Goal: Use online tool/utility: Utilize a website feature to perform a specific function

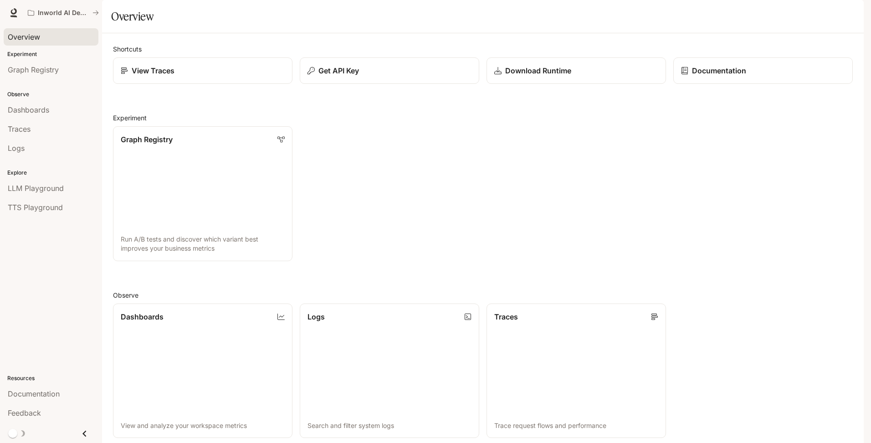
drag, startPoint x: 21, startPoint y: 31, endPoint x: 26, endPoint y: 31, distance: 5.5
click at [21, 31] on span "Overview" at bounding box center [24, 36] width 32 height 11
click at [12, 10] on icon at bounding box center [14, 11] width 6 height 6
click at [35, 204] on span "TTS Playground" at bounding box center [35, 207] width 55 height 11
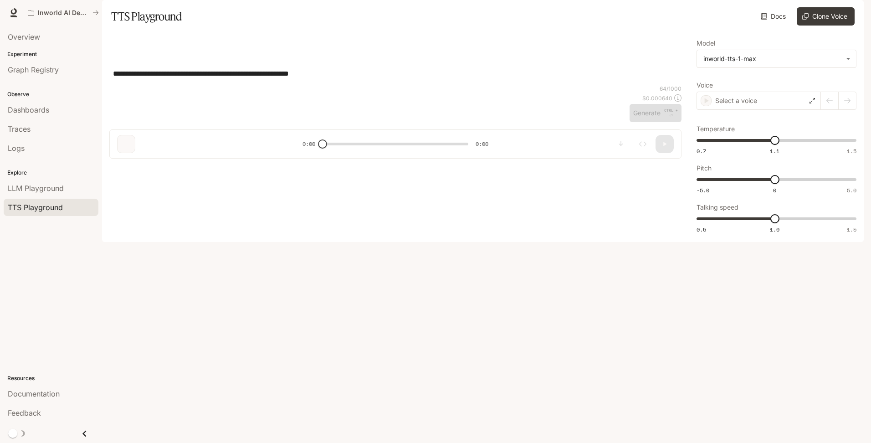
type textarea "**********"
type input "***"
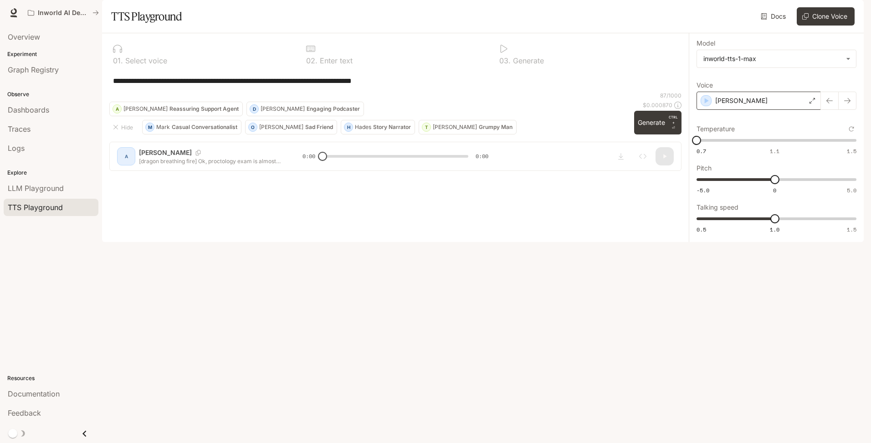
click at [777, 110] on div "[PERSON_NAME]" at bounding box center [759, 101] width 124 height 18
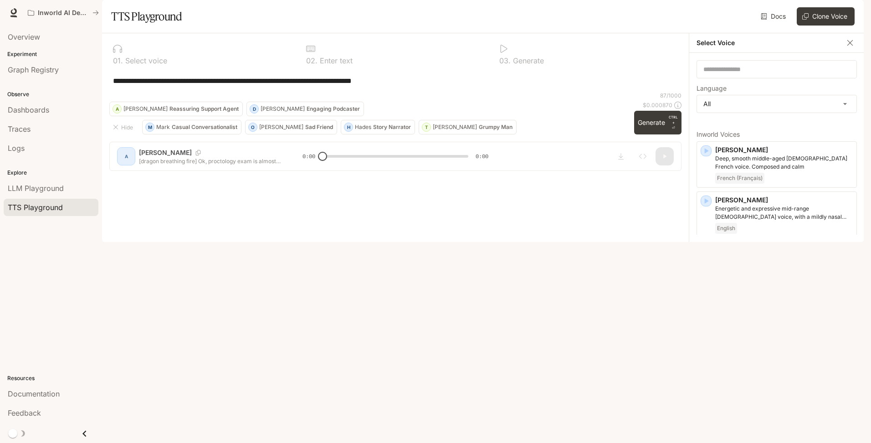
click at [709, 256] on icon "button" at bounding box center [706, 251] width 9 height 9
click at [705, 254] on icon "button" at bounding box center [707, 250] width 4 height 5
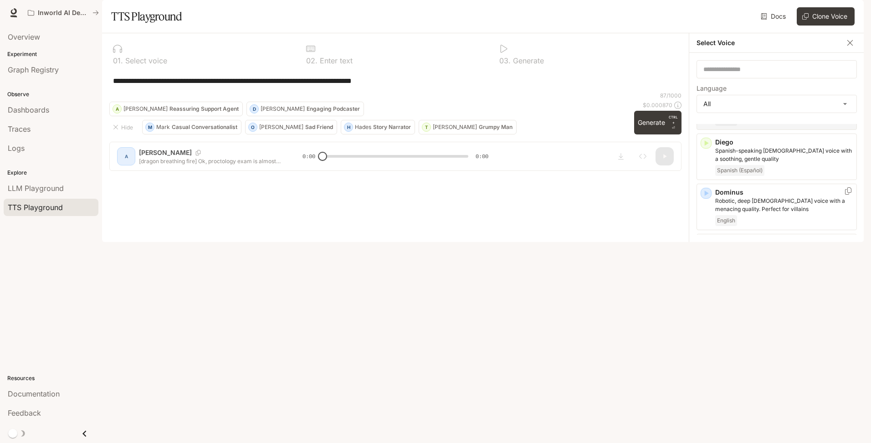
scroll to position [365, 0]
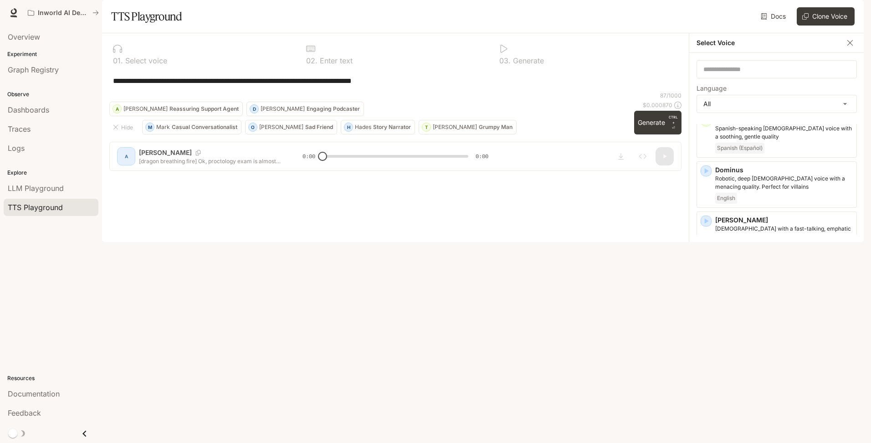
click at [706, 274] on icon "button" at bounding box center [707, 270] width 4 height 5
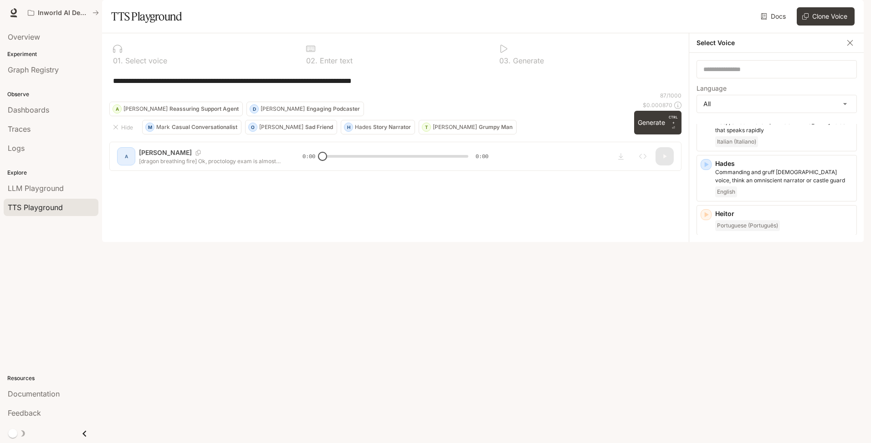
scroll to position [684, 0]
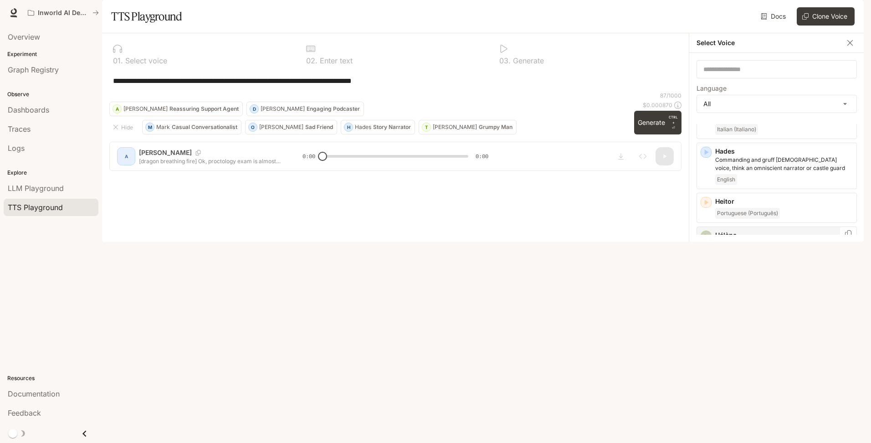
click at [709, 235] on icon "button" at bounding box center [706, 235] width 9 height 9
drag, startPoint x: 704, startPoint y: 372, endPoint x: 745, endPoint y: 377, distance: 41.3
click at [705, 382] on icon "button" at bounding box center [706, 386] width 9 height 9
drag, startPoint x: 435, startPoint y: 102, endPoint x: 98, endPoint y: 122, distance: 338.2
click at [102, 101] on main "**********" at bounding box center [483, 121] width 762 height 242
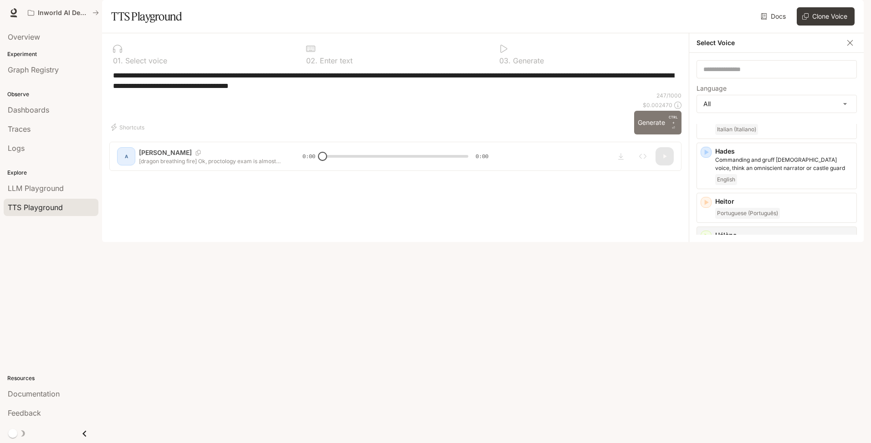
type textarea "**********"
click at [660, 134] on button "Generate CTRL + ⏎" at bounding box center [657, 123] width 47 height 24
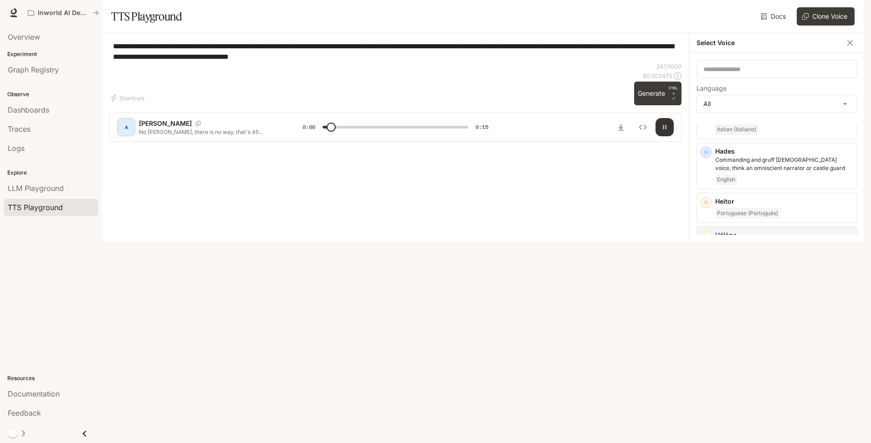
click at [661, 131] on icon "button" at bounding box center [664, 126] width 7 height 7
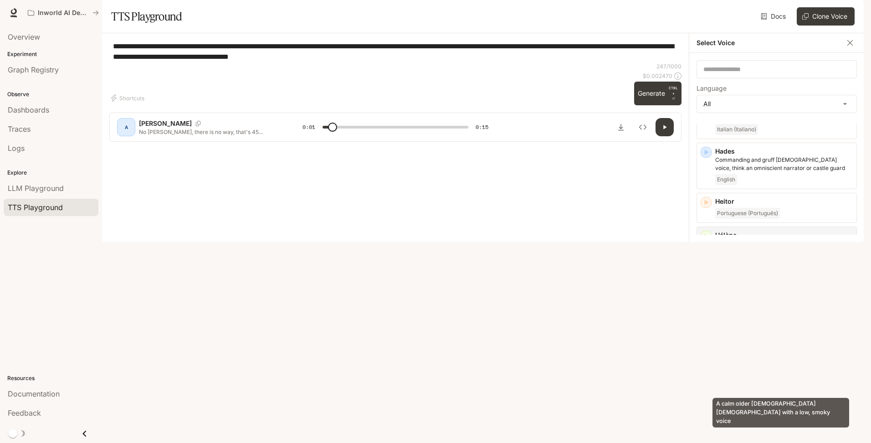
click at [802, 390] on p "A calm older German female with a low, smoky voice" at bounding box center [784, 398] width 138 height 16
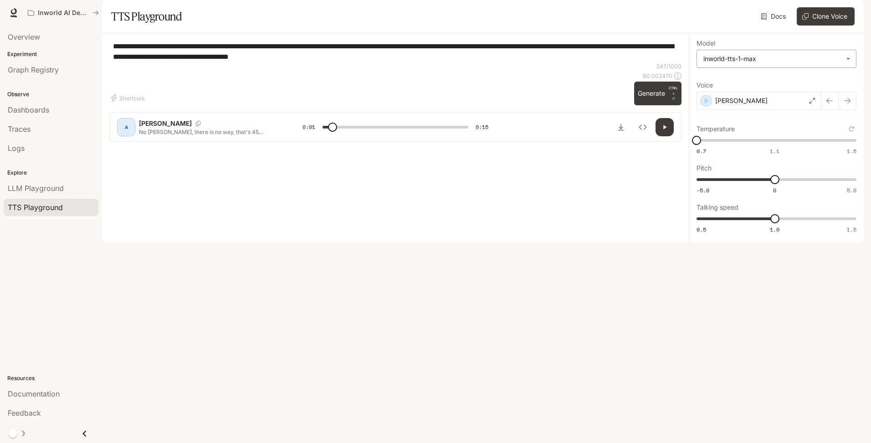
click at [743, 85] on body "**********" at bounding box center [435, 221] width 871 height 443
click at [754, 105] on div "inworld-tts-1" at bounding box center [775, 104] width 144 height 10
type input "*"
type input "**********"
click at [810, 103] on icon at bounding box center [812, 100] width 5 height 5
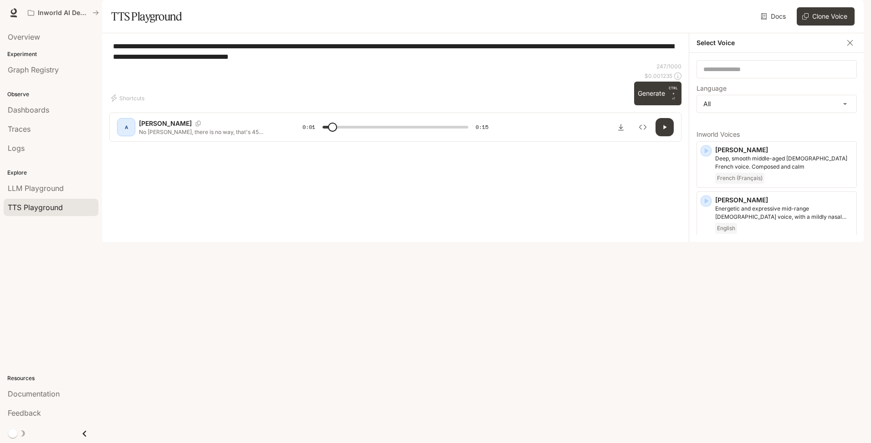
click at [852, 46] on icon "button" at bounding box center [850, 42] width 5 height 5
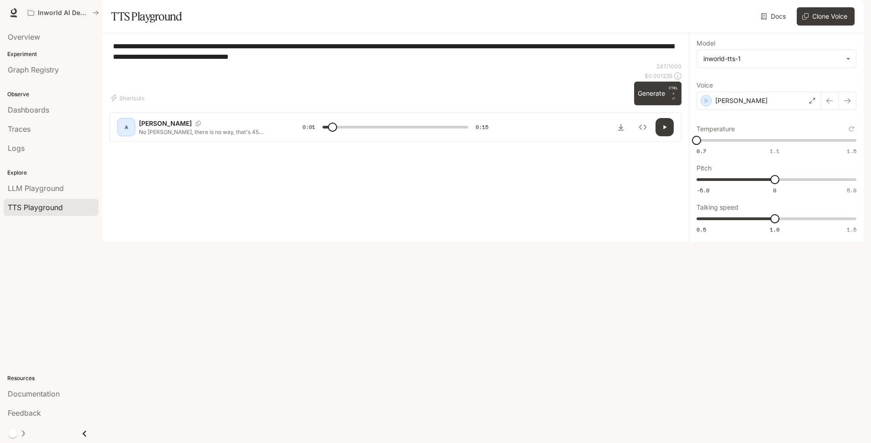
click at [120, 134] on div "A" at bounding box center [126, 127] width 15 height 15
click at [194, 126] on icon "Copy Voice ID" at bounding box center [198, 123] width 9 height 5
click at [134, 136] on div "A" at bounding box center [126, 127] width 18 height 18
click at [638, 136] on button "Inspect" at bounding box center [643, 127] width 18 height 18
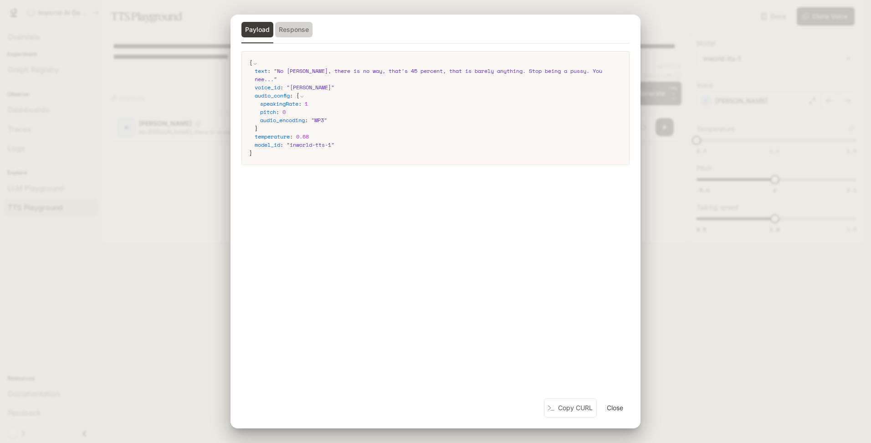
click at [291, 26] on button "Response" at bounding box center [293, 29] width 37 height 15
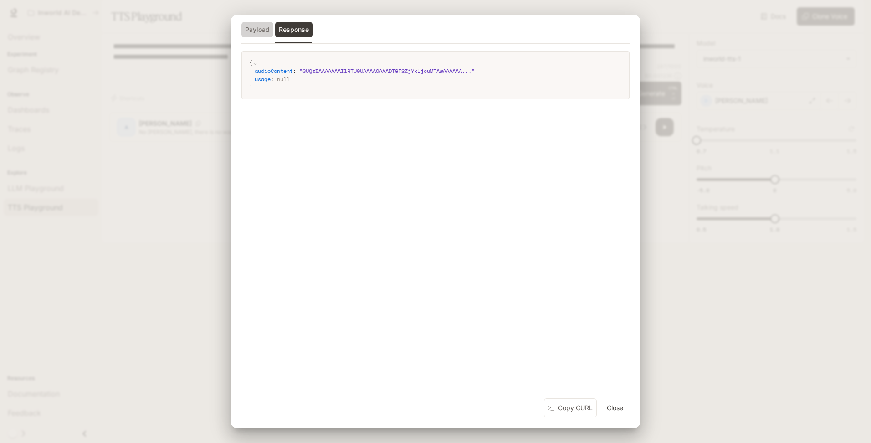
click at [257, 30] on button "Payload" at bounding box center [258, 29] width 32 height 15
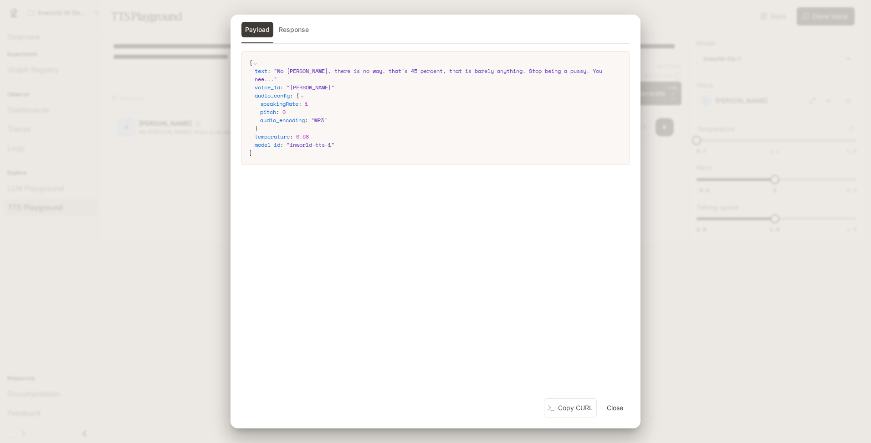
click at [212, 74] on div "Payload Response { text : " No Joseph, there is no way, that's 45 percent, that…" at bounding box center [435, 221] width 871 height 443
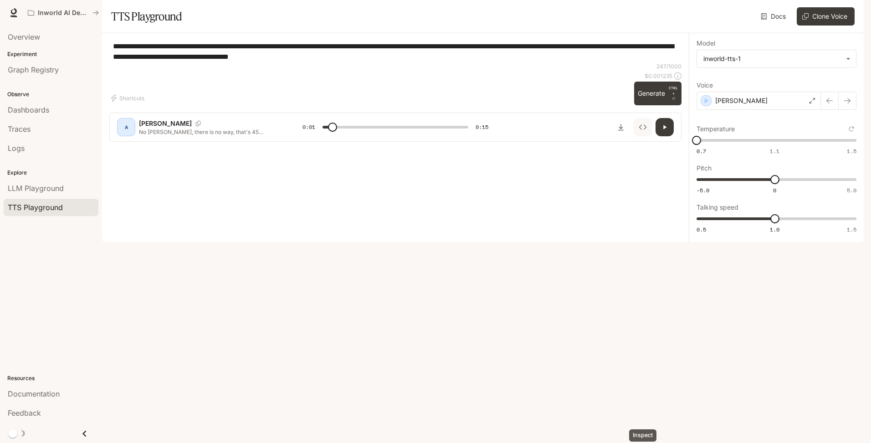
click at [640, 130] on icon "Inspect" at bounding box center [642, 127] width 7 height 5
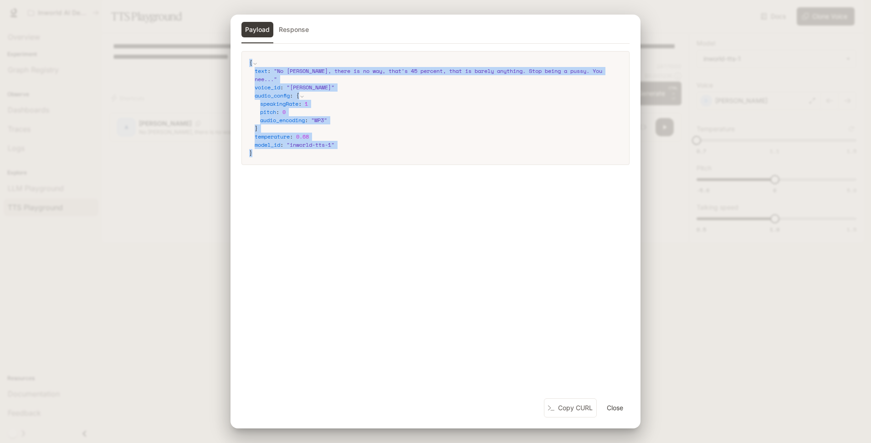
drag, startPoint x: 261, startPoint y: 153, endPoint x: 226, endPoint y: 54, distance: 104.9
click at [226, 54] on div "Payload Response { text : " No Joseph, there is no way, that's 45 percent, that…" at bounding box center [435, 221] width 871 height 443
copy code "{ text : " No Joseph, there is no way, that's 45 percent, that is barely anythi…"
click at [659, 75] on div "Payload Response { text : " No Joseph, there is no way, that's 45 percent, that…" at bounding box center [435, 221] width 871 height 443
type input "*"
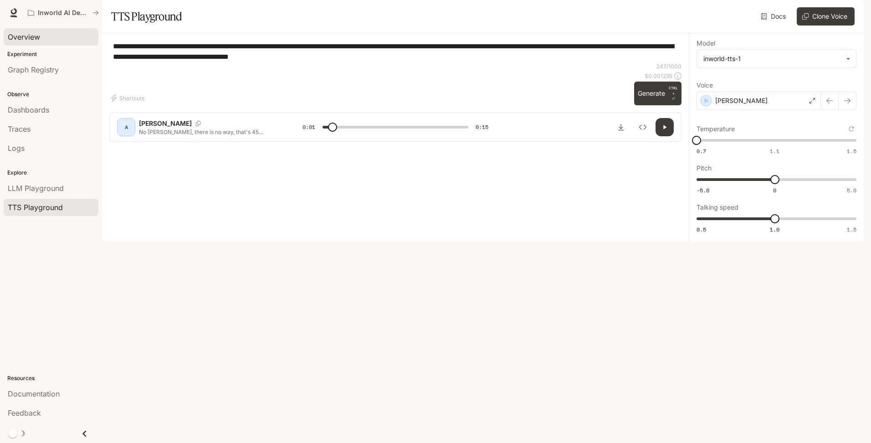
drag, startPoint x: 426, startPoint y: 79, endPoint x: 41, endPoint y: 39, distance: 386.7
click at [102, 39] on main "**********" at bounding box center [483, 121] width 762 height 242
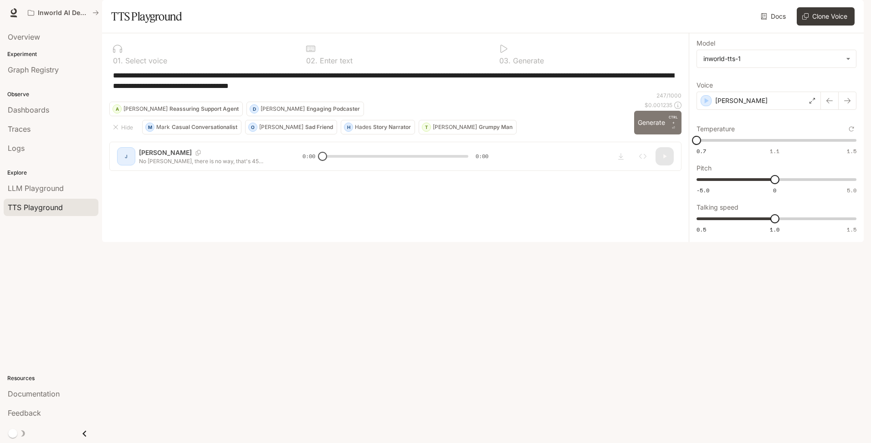
click at [663, 134] on button "Generate CTRL + ⏎" at bounding box center [657, 123] width 47 height 24
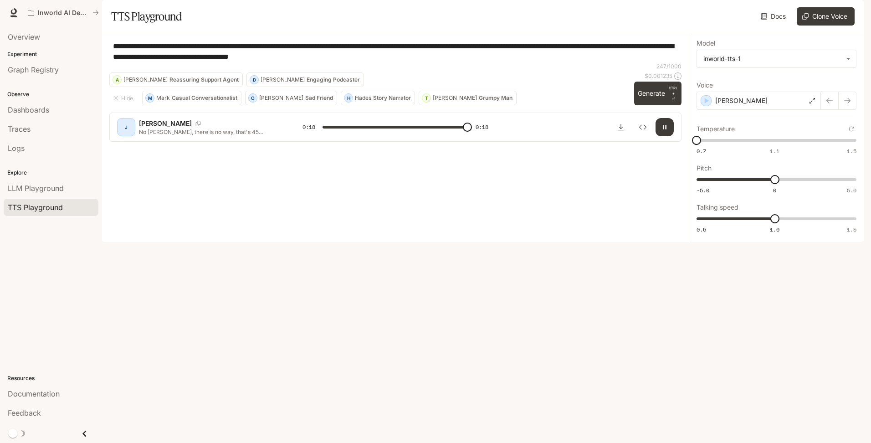
type input "*"
click at [743, 110] on div "[PERSON_NAME]" at bounding box center [759, 101] width 124 height 18
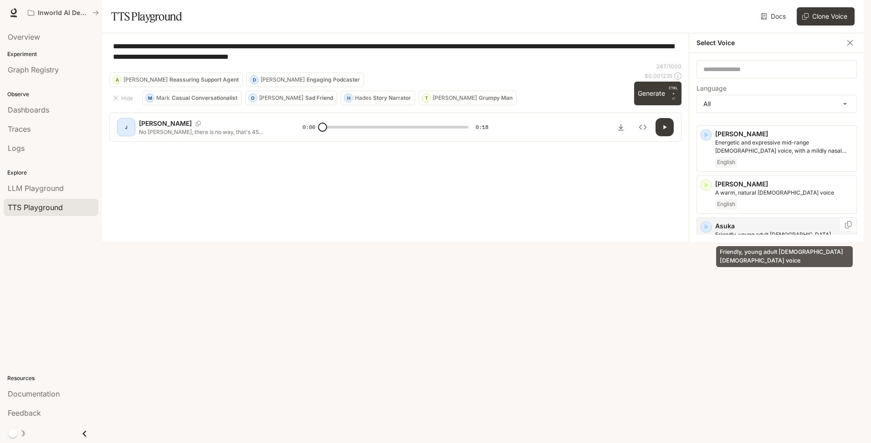
scroll to position [91, 0]
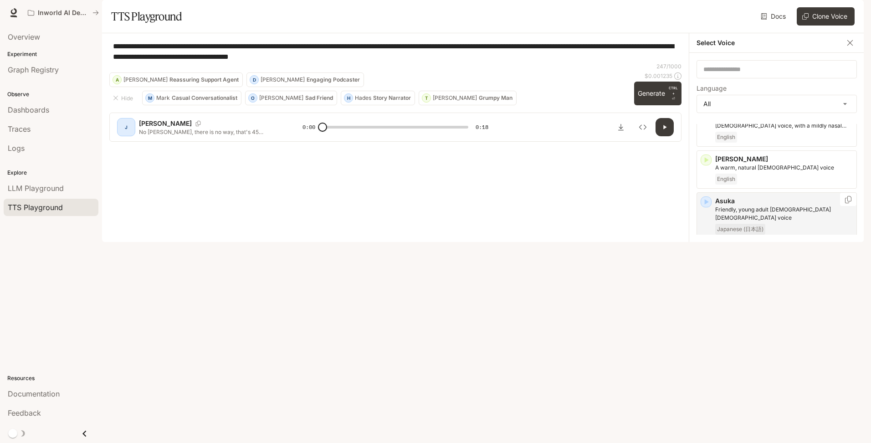
click at [799, 206] on p "Asuka" at bounding box center [784, 200] width 138 height 9
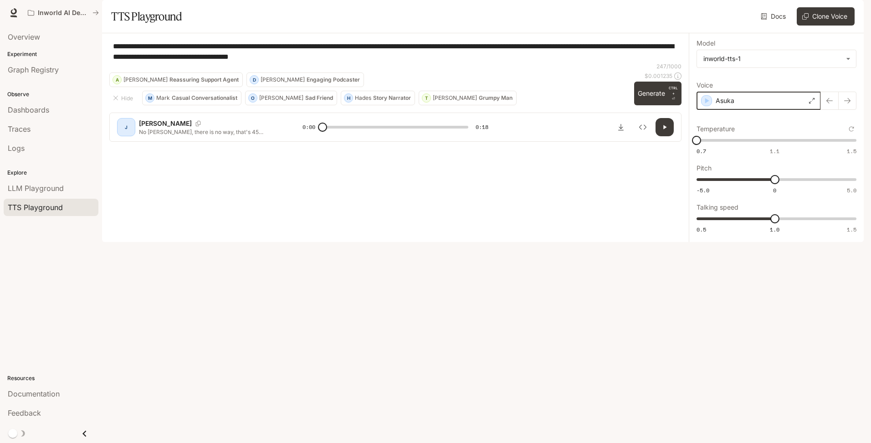
click at [709, 105] on icon "button" at bounding box center [706, 100] width 9 height 9
click at [728, 105] on p "Asuka" at bounding box center [724, 100] width 19 height 9
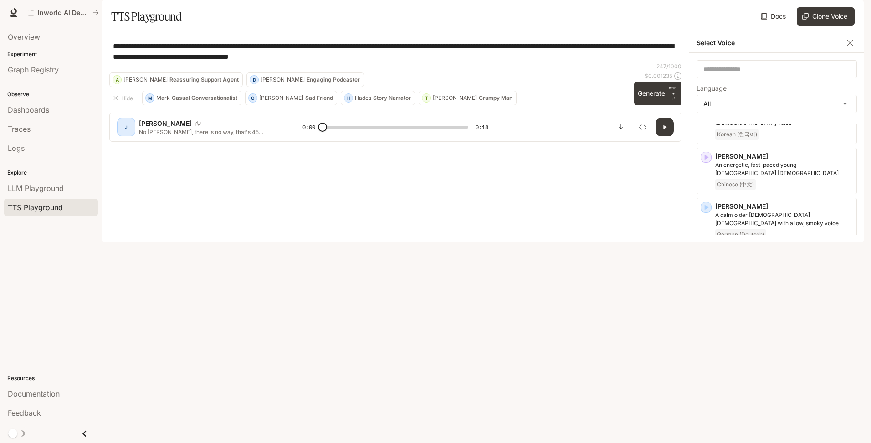
scroll to position [833, 0]
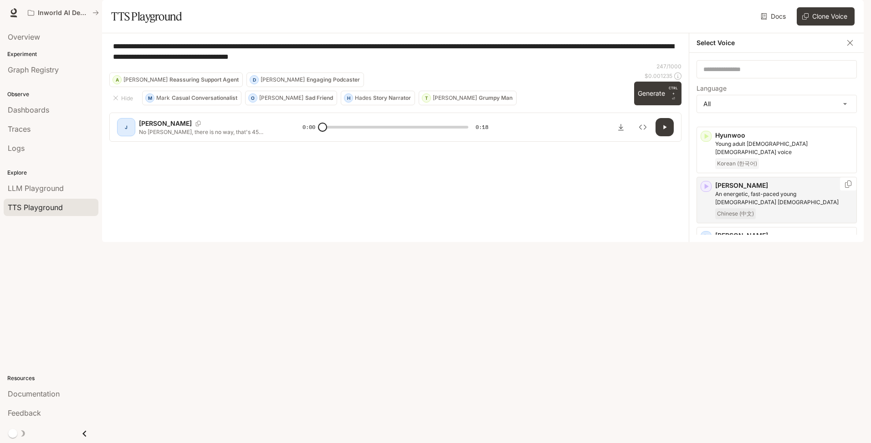
click at [705, 184] on icon "button" at bounding box center [707, 186] width 4 height 5
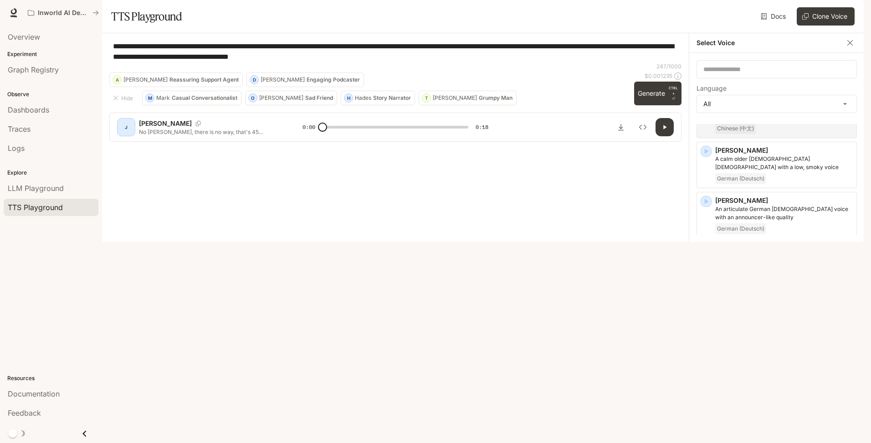
scroll to position [925, 0]
click at [710, 241] on icon "button" at bounding box center [706, 245] width 9 height 9
click at [706, 391] on icon "button" at bounding box center [706, 395] width 9 height 9
click at [704, 341] on icon "button" at bounding box center [706, 345] width 9 height 9
click at [702, 291] on icon "button" at bounding box center [706, 295] width 9 height 9
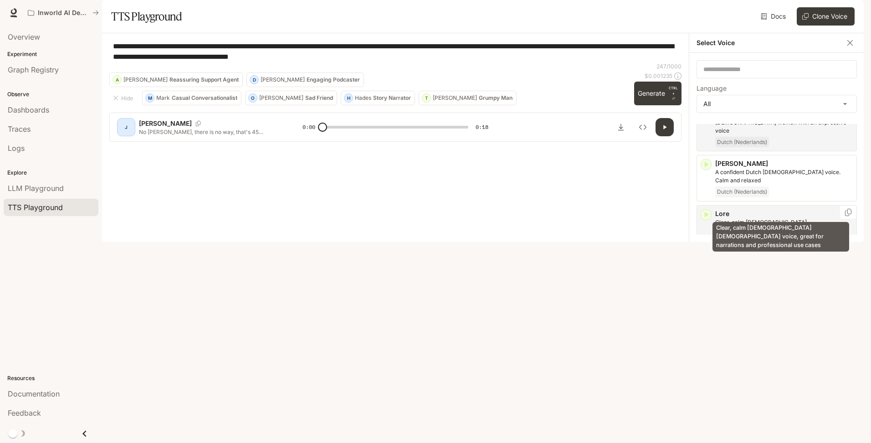
scroll to position [1107, 0]
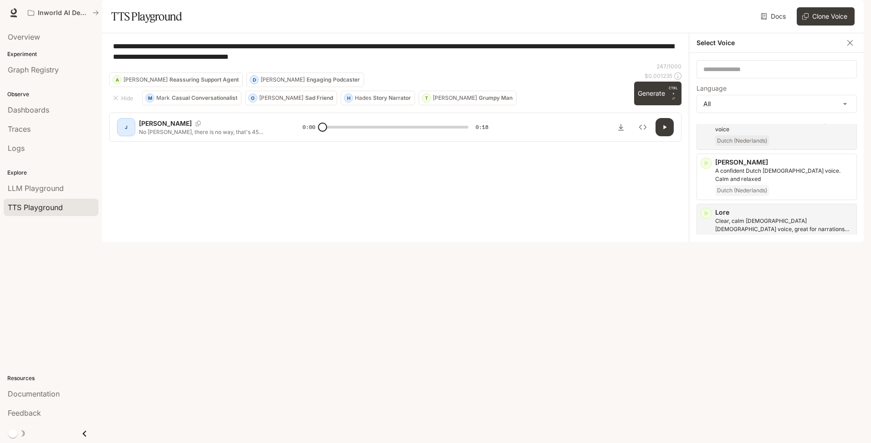
click at [708, 259] on icon "button" at bounding box center [706, 263] width 9 height 9
click at [707, 311] on icon "button" at bounding box center [707, 313] width 4 height 5
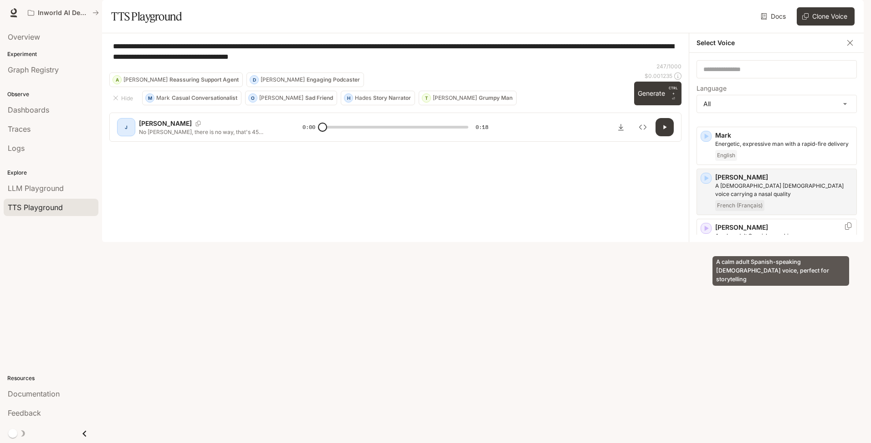
scroll to position [1335, 0]
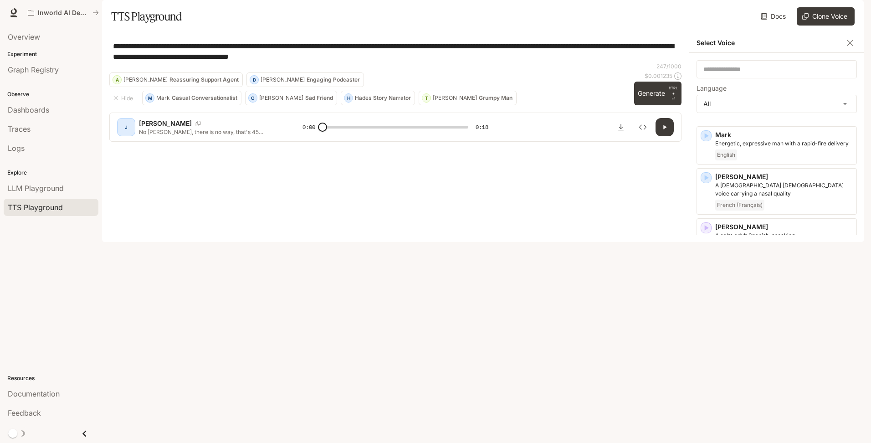
click at [708, 273] on icon "button" at bounding box center [706, 277] width 9 height 9
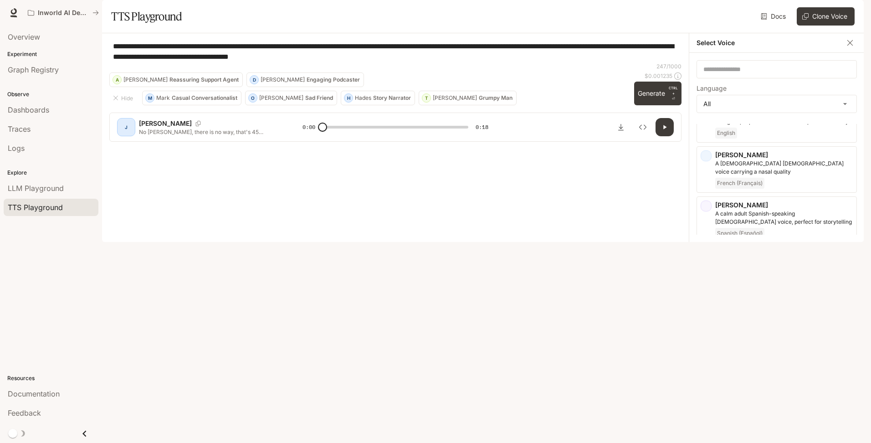
scroll to position [1426, 0]
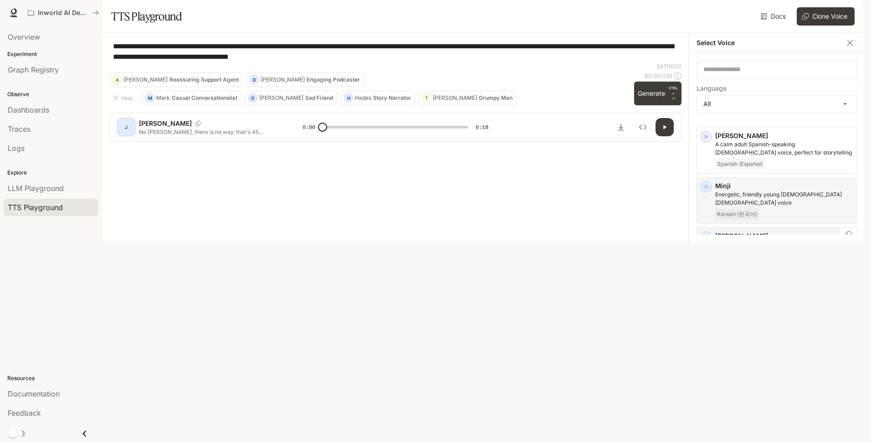
click at [705, 234] on icon "button" at bounding box center [707, 236] width 4 height 5
click at [706, 284] on icon "button" at bounding box center [707, 286] width 4 height 5
click at [706, 334] on icon "button" at bounding box center [707, 336] width 4 height 5
click at [705, 385] on icon "button" at bounding box center [707, 387] width 4 height 5
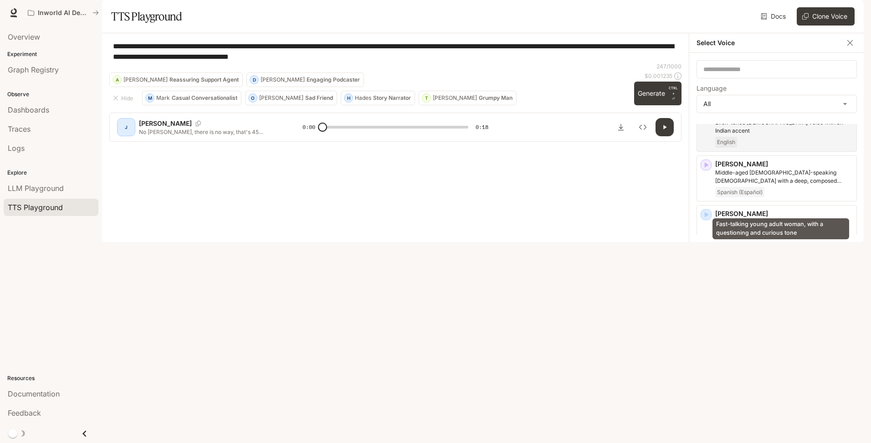
scroll to position [1699, 0]
click at [705, 262] on icon "button" at bounding box center [707, 264] width 4 height 5
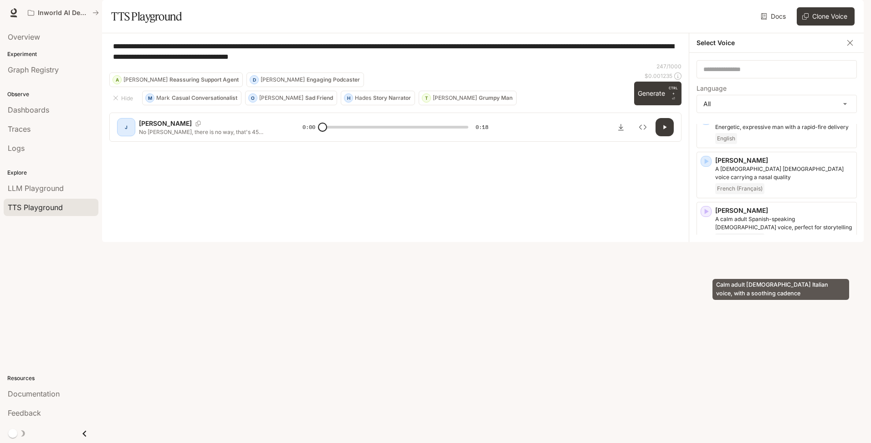
scroll to position [1335, 0]
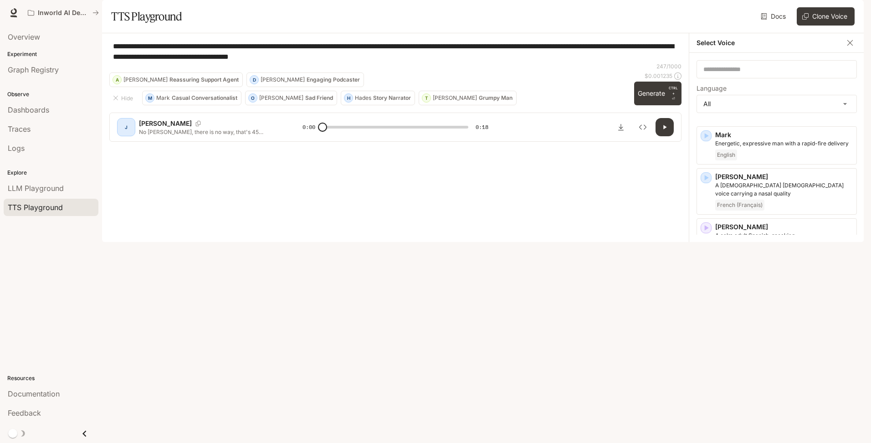
click at [709, 324] on icon "button" at bounding box center [706, 328] width 9 height 9
click at [765, 323] on p "Olivia" at bounding box center [784, 327] width 138 height 9
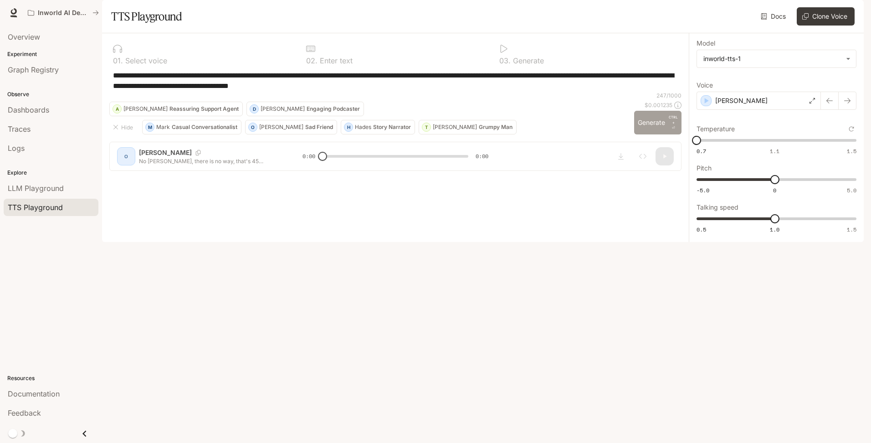
click at [653, 134] on button "Generate CTRL + ⏎" at bounding box center [657, 123] width 47 height 24
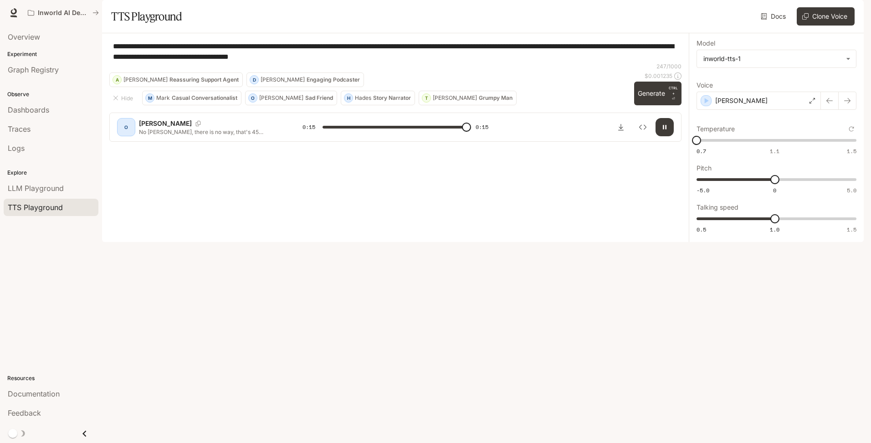
type input "*"
click at [82, 436] on icon "Close drawer" at bounding box center [84, 433] width 12 height 12
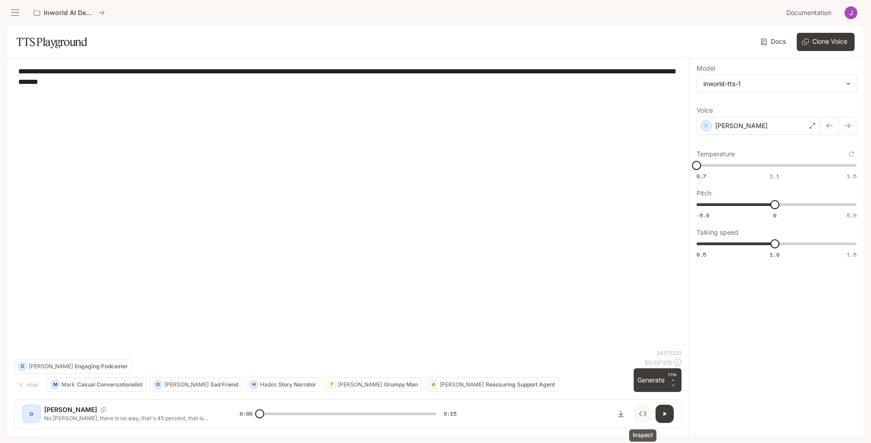
click at [641, 415] on icon "Inspect" at bounding box center [642, 413] width 7 height 5
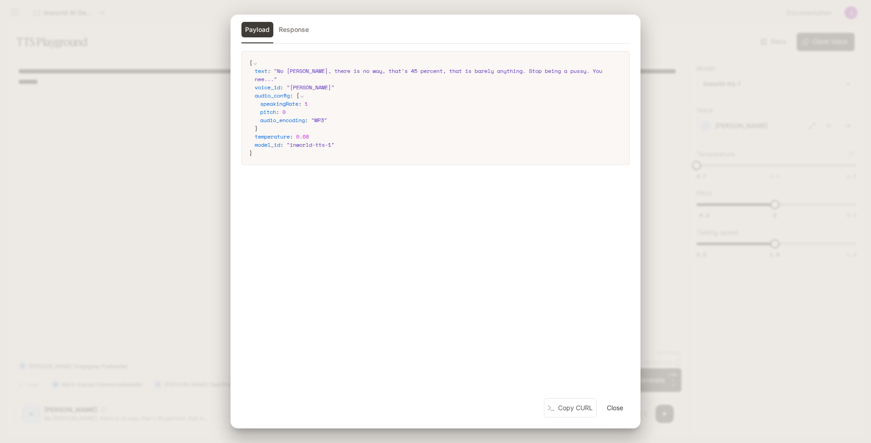
click at [303, 29] on button "Response" at bounding box center [293, 29] width 37 height 15
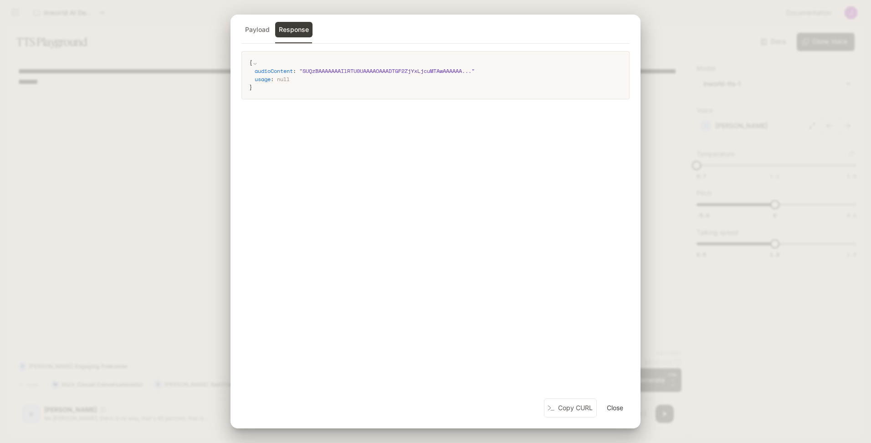
click at [254, 30] on button "Payload" at bounding box center [258, 29] width 32 height 15
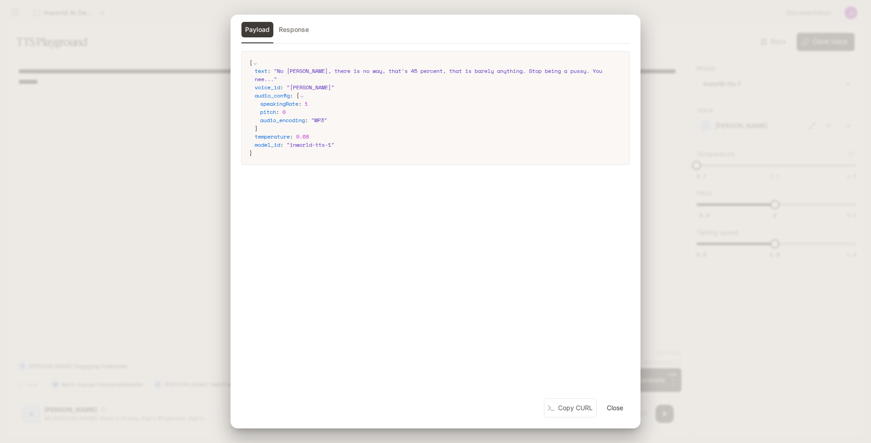
click at [619, 411] on button "Close" at bounding box center [615, 408] width 29 height 18
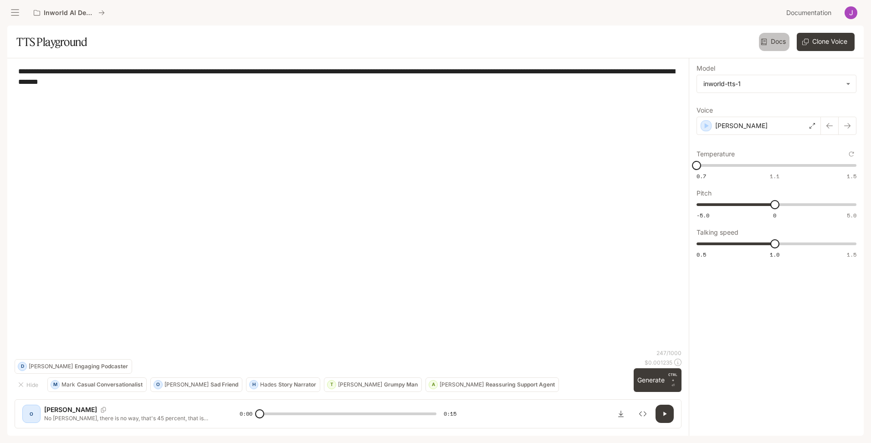
click at [769, 41] on link "Docs" at bounding box center [774, 42] width 31 height 18
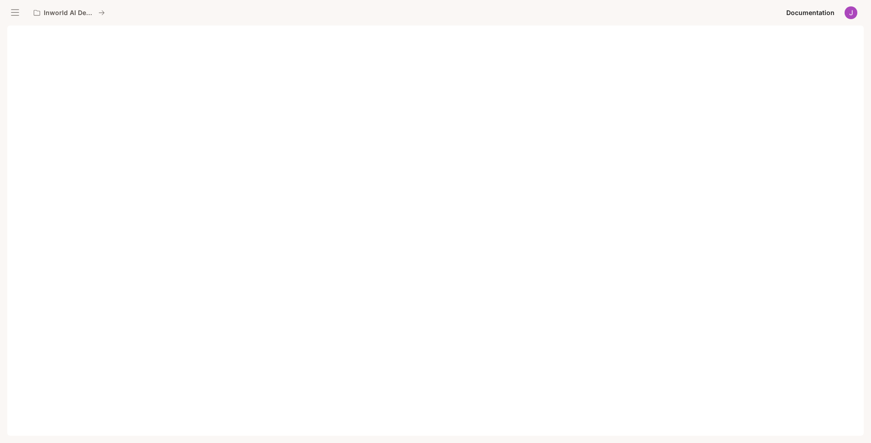
click at [853, 10] on img "button" at bounding box center [851, 12] width 13 height 13
click at [762, 68] on span "Billing" at bounding box center [794, 67] width 118 height 9
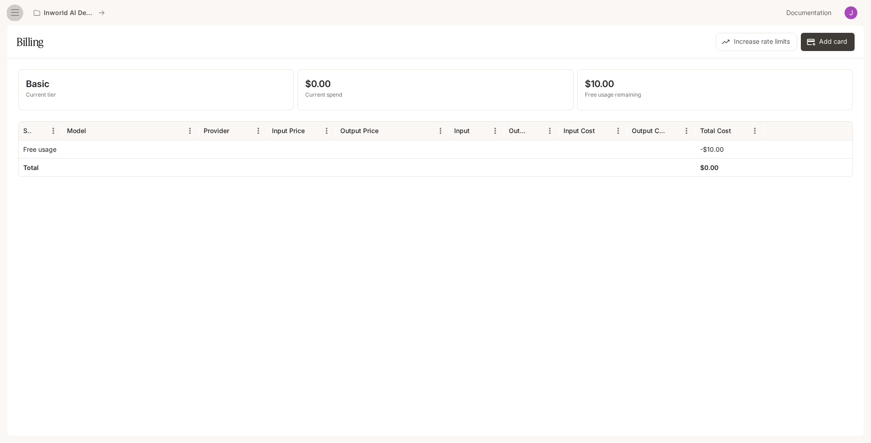
click at [14, 13] on icon "open drawer" at bounding box center [15, 13] width 8 height 6
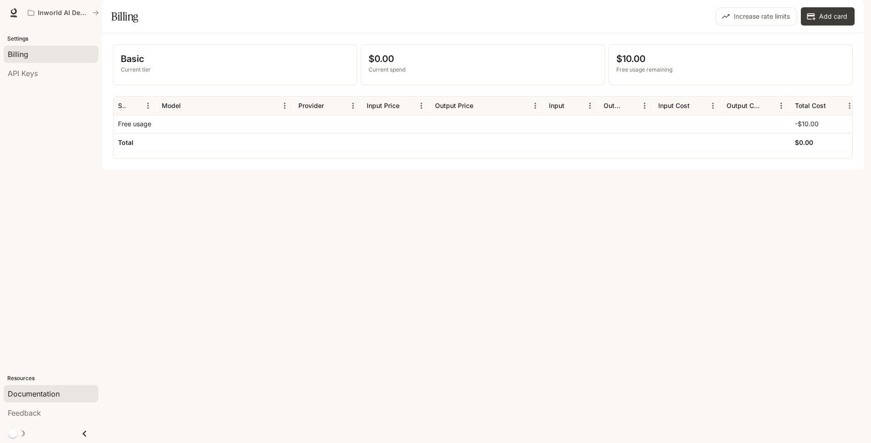
click at [37, 389] on span "Documentation" at bounding box center [34, 393] width 52 height 11
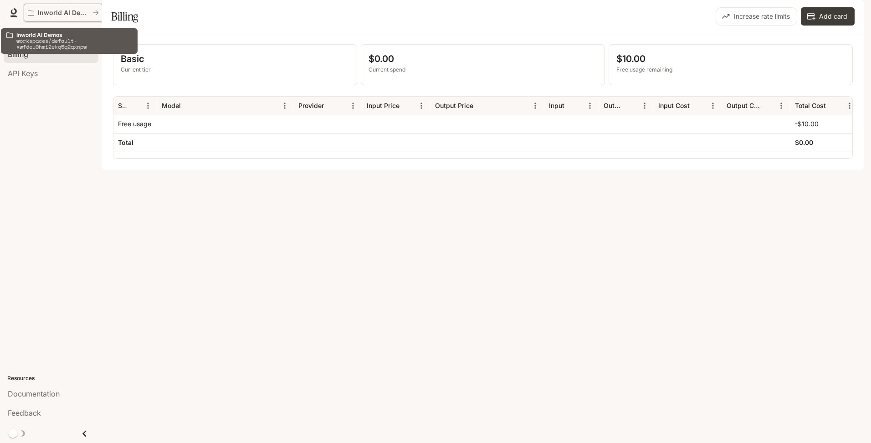
click at [36, 6] on button "Inworld AI Demos" at bounding box center [63, 13] width 79 height 18
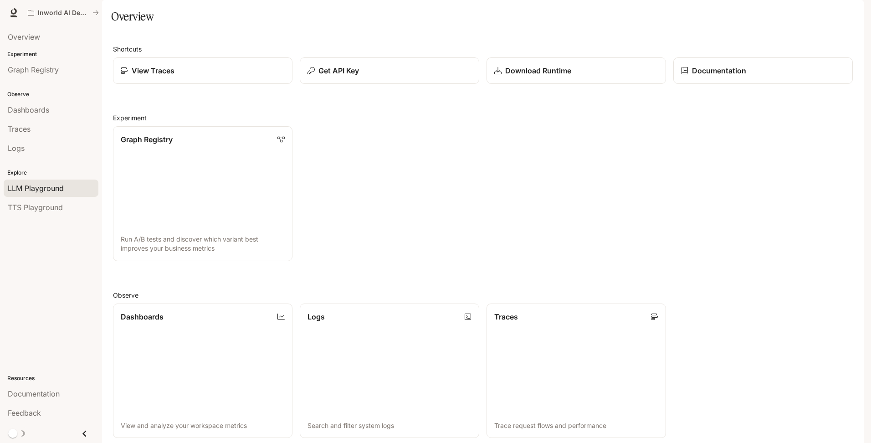
click at [33, 184] on span "LLM Playground" at bounding box center [36, 188] width 56 height 11
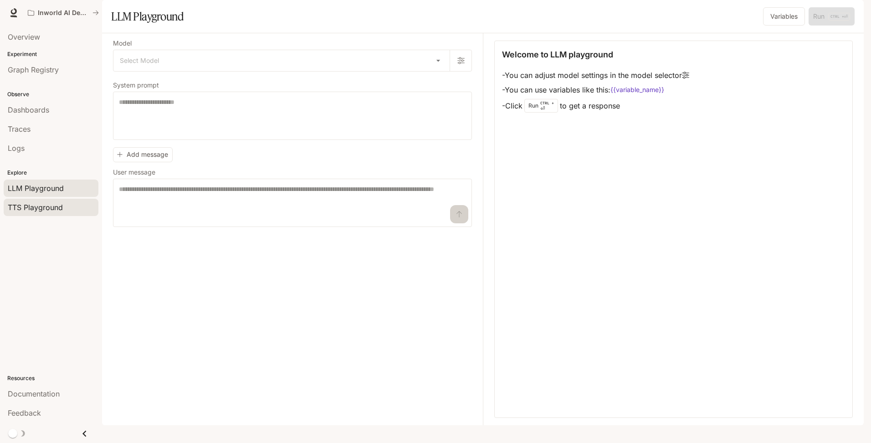
click at [46, 207] on span "TTS Playground" at bounding box center [35, 207] width 55 height 11
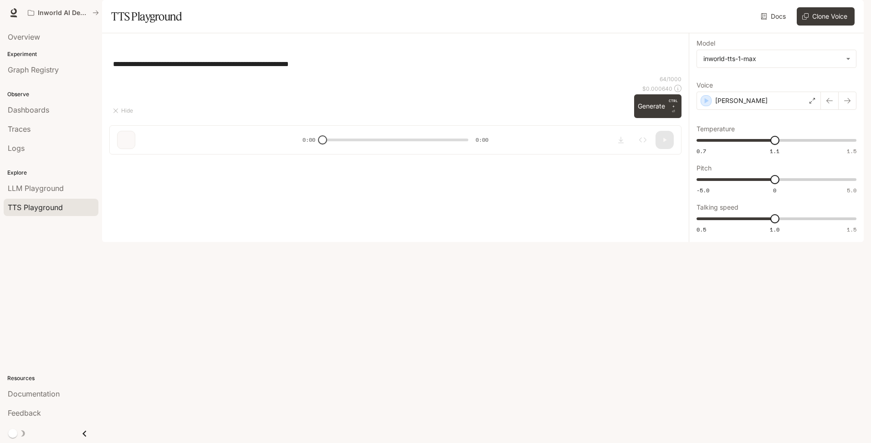
type textarea "**********"
type input "**********"
type input "***"
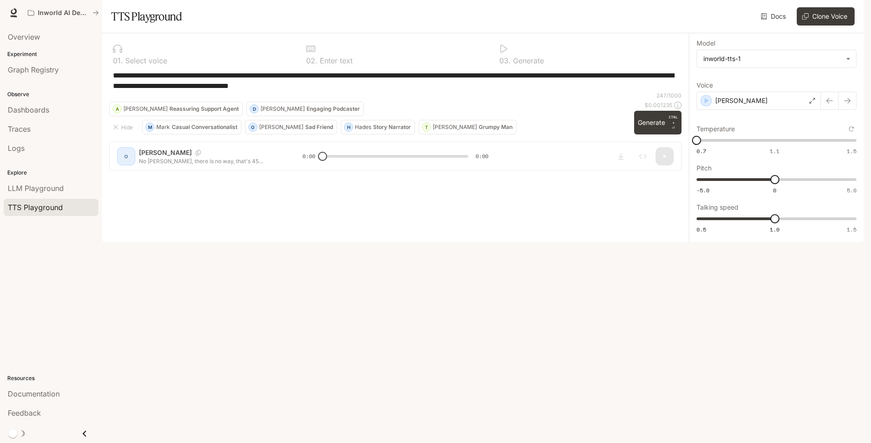
click at [499, 92] on div "**********" at bounding box center [395, 81] width 572 height 22
click at [644, 178] on div "**********" at bounding box center [395, 105] width 587 height 145
click at [194, 178] on div "**********" at bounding box center [395, 105] width 587 height 145
click at [313, 91] on textarea "**********" at bounding box center [395, 80] width 565 height 21
click at [364, 91] on textarea "**********" at bounding box center [395, 80] width 565 height 21
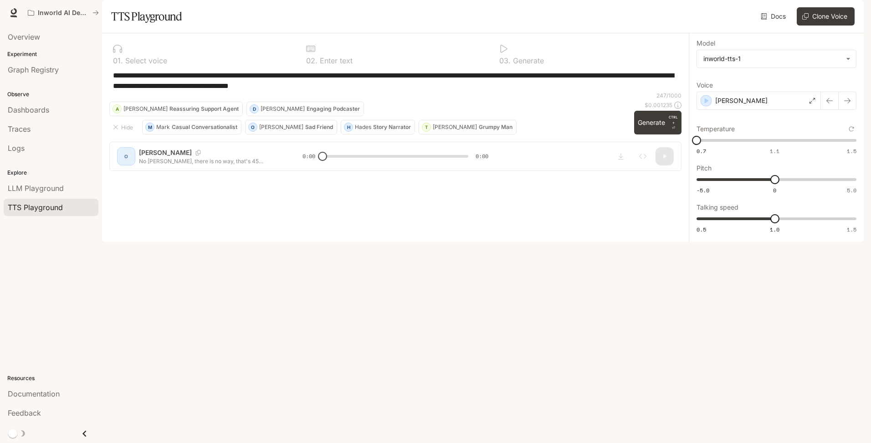
click at [428, 91] on textarea "**********" at bounding box center [395, 80] width 565 height 21
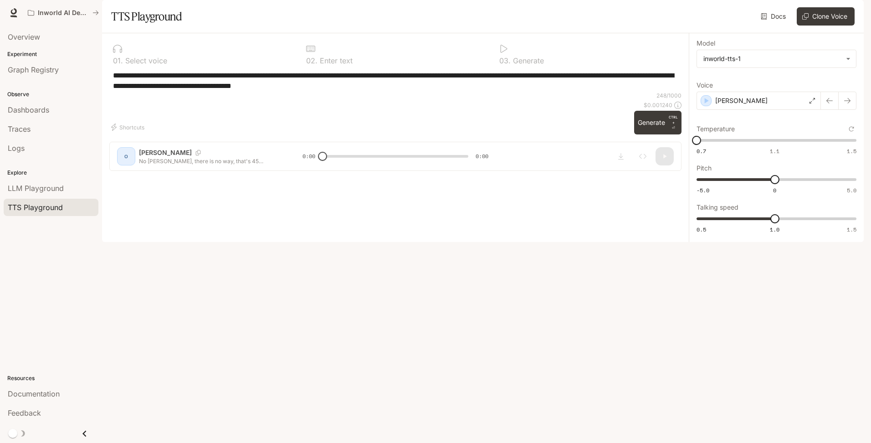
type textarea "**********"
click at [644, 178] on div "**********" at bounding box center [395, 105] width 587 height 145
click at [670, 125] on p "CTRL +" at bounding box center [673, 119] width 9 height 11
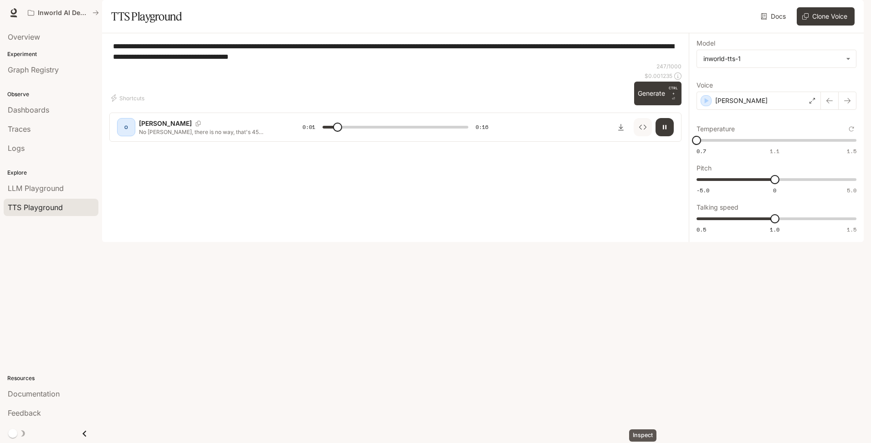
click at [644, 131] on icon "Inspect" at bounding box center [642, 126] width 7 height 7
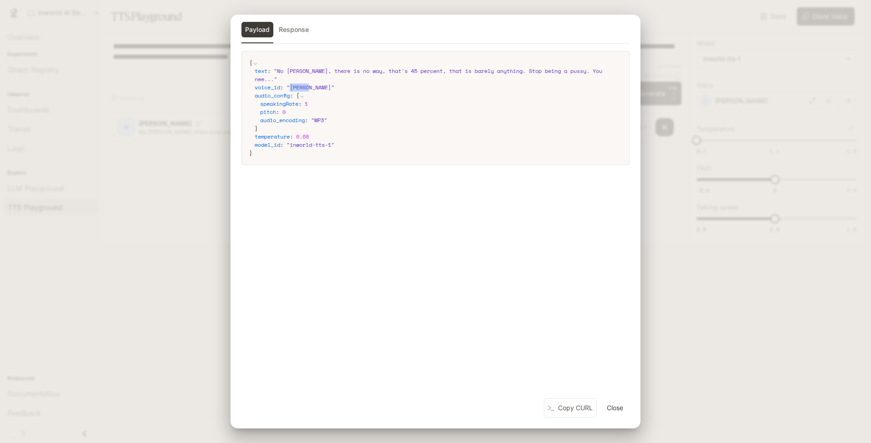
drag, startPoint x: 291, startPoint y: 87, endPoint x: 312, endPoint y: 88, distance: 20.5
click at [312, 88] on span "" Olivia "" at bounding box center [311, 87] width 48 height 8
copy span "Olivia"
type input "*"
drag, startPoint x: 303, startPoint y: 83, endPoint x: 309, endPoint y: 87, distance: 7.2
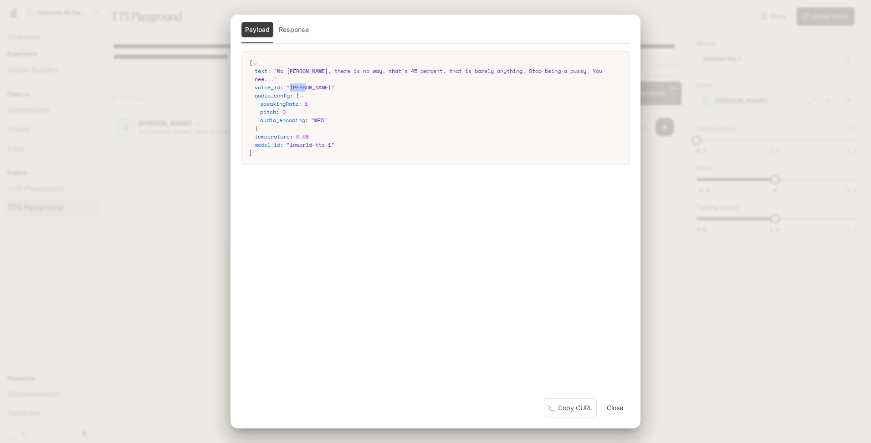
click at [309, 87] on span "" Olivia "" at bounding box center [311, 87] width 48 height 8
copy span "Olivia"
click at [617, 403] on button "Close" at bounding box center [615, 408] width 29 height 18
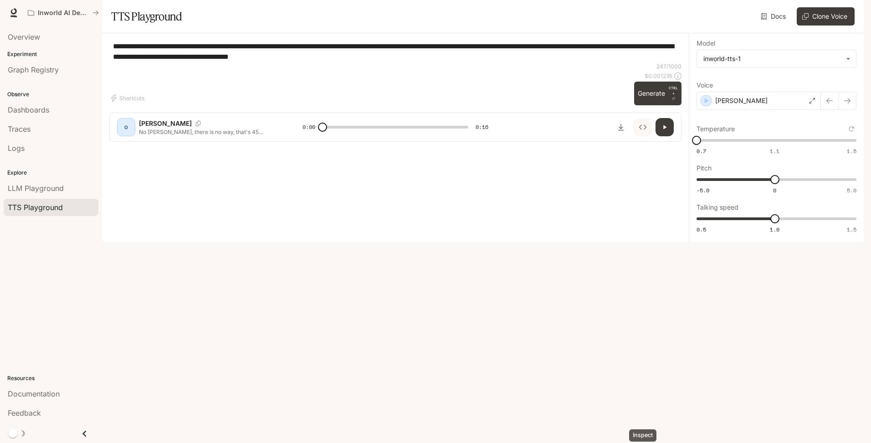
click at [640, 131] on icon "Inspect" at bounding box center [642, 126] width 7 height 7
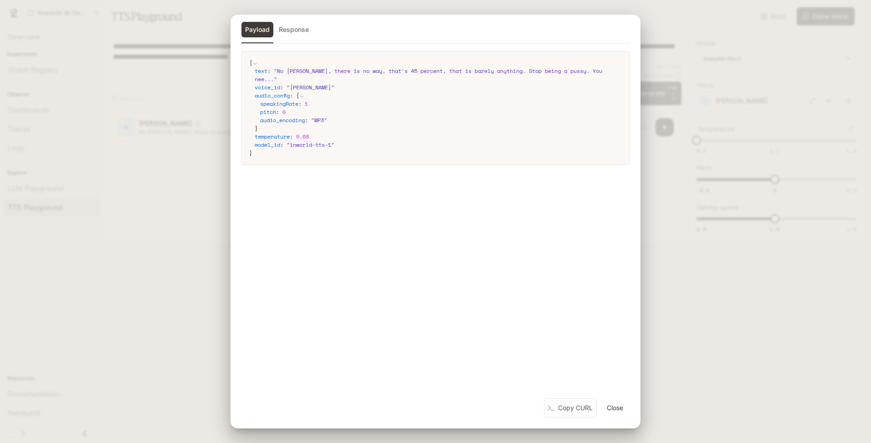
click at [325, 119] on span "" MP3 "" at bounding box center [319, 120] width 16 height 8
click at [663, 32] on div "Payload Response { text : " No Joseph, there is no way, that's 45 percent, that…" at bounding box center [435, 221] width 871 height 443
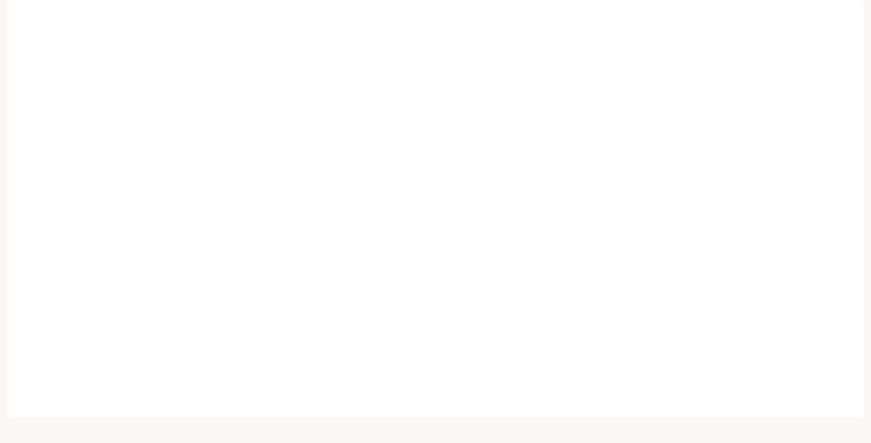
click at [849, 11] on img "button" at bounding box center [851, 12] width 13 height 13
click at [751, 84] on span "API Keys" at bounding box center [794, 85] width 118 height 9
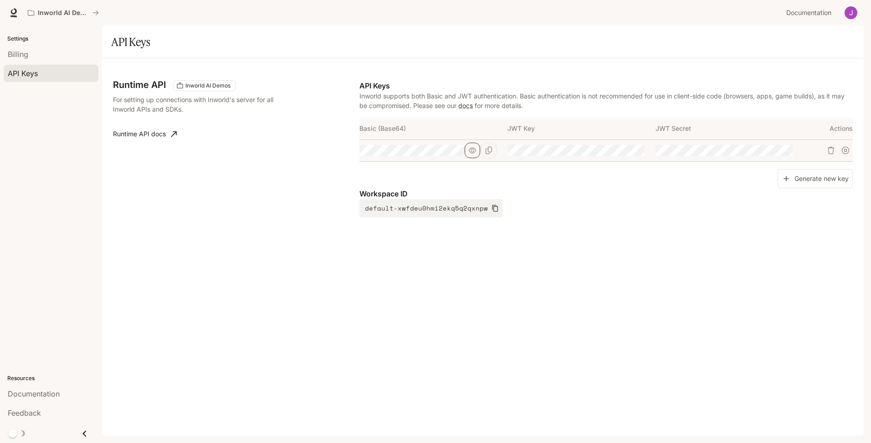
click at [471, 149] on icon "button" at bounding box center [472, 150] width 7 height 7
click at [489, 148] on icon "Copy Basic (Base64)" at bounding box center [488, 150] width 7 height 7
